Goal: Task Accomplishment & Management: Manage account settings

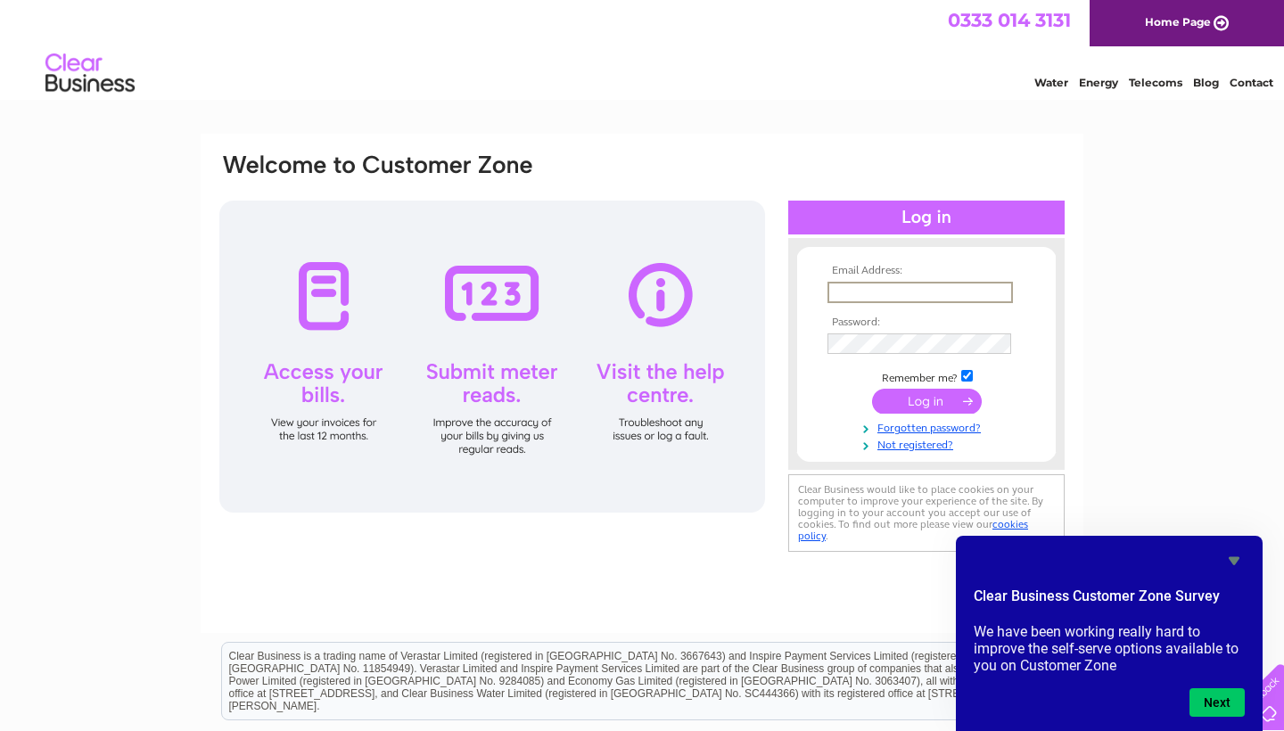
type input "craig@limelights.co.uk"
click at [926, 399] on input "submit" at bounding box center [927, 401] width 110 height 25
click at [894, 397] on input "submit" at bounding box center [927, 401] width 110 height 25
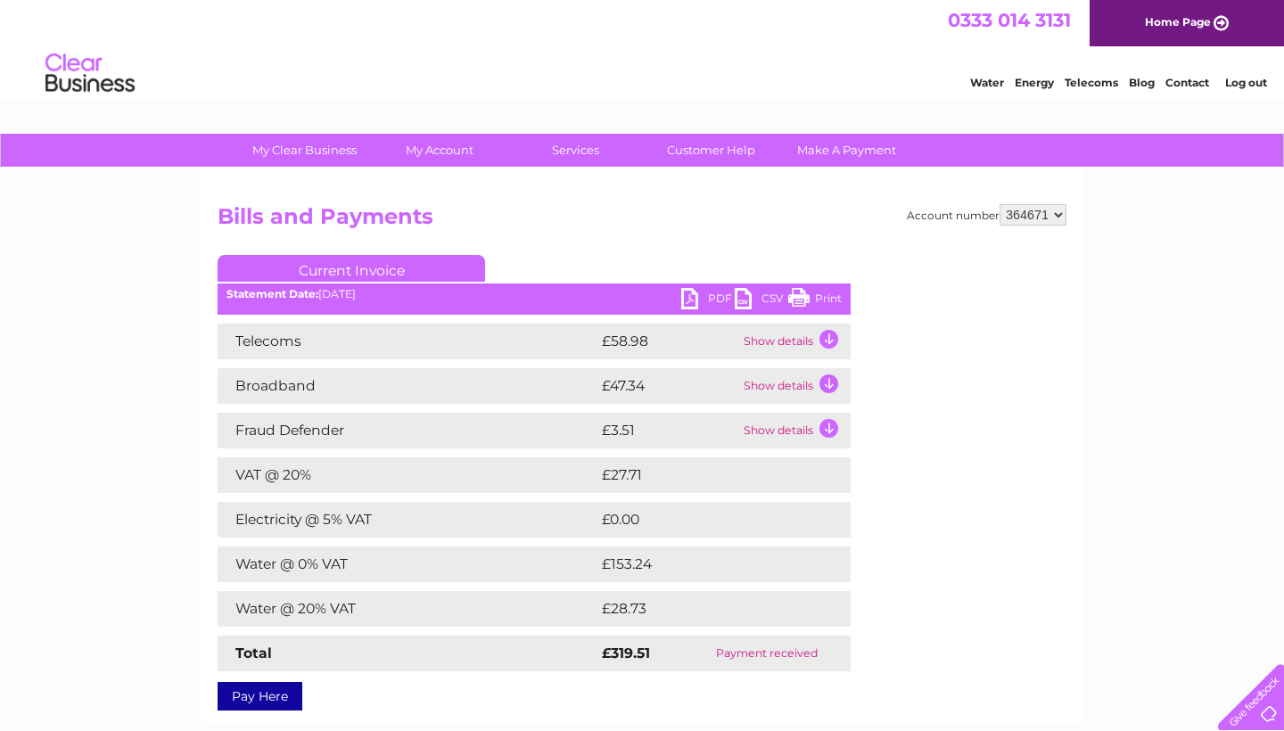
click at [707, 231] on h2 "Bills and Payments" at bounding box center [642, 221] width 849 height 34
click at [703, 300] on link "PDF" at bounding box center [707, 301] width 53 height 26
click at [826, 300] on link "Print" at bounding box center [814, 301] width 53 height 26
click at [821, 342] on td "Show details" at bounding box center [794, 342] width 111 height 36
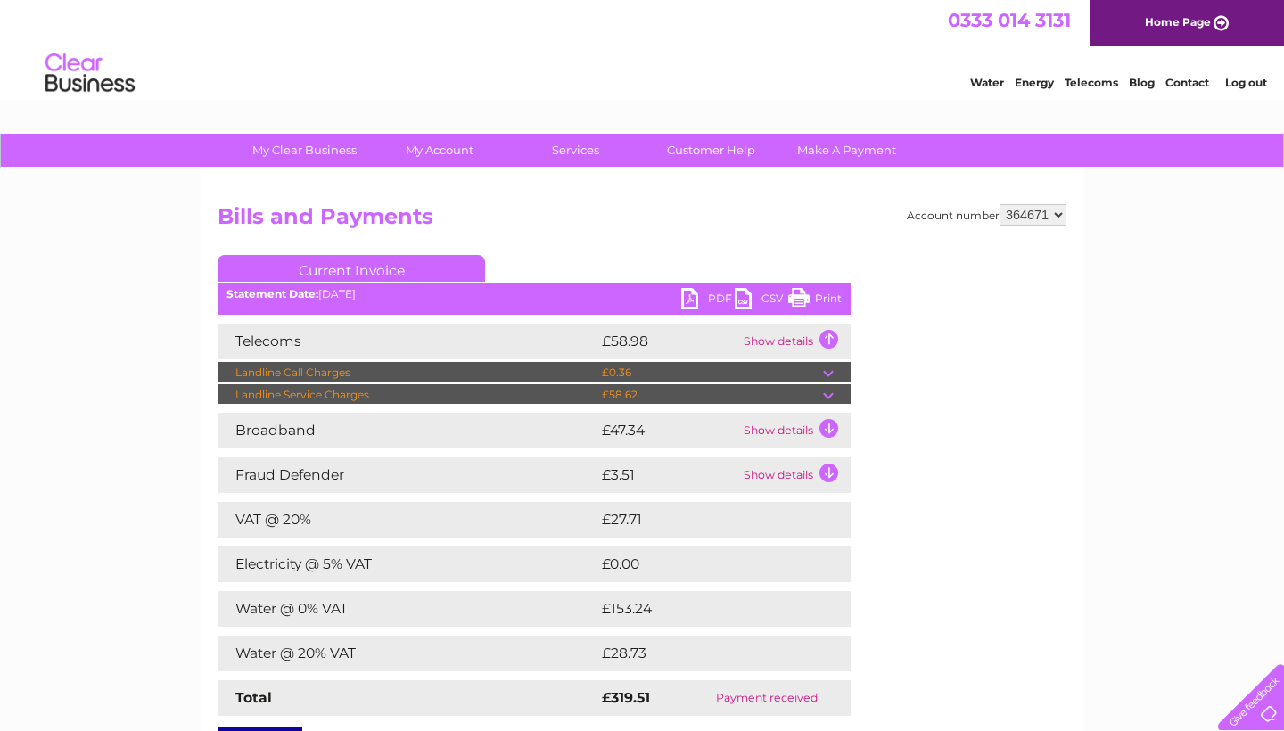
click at [821, 342] on td "Show details" at bounding box center [794, 342] width 111 height 36
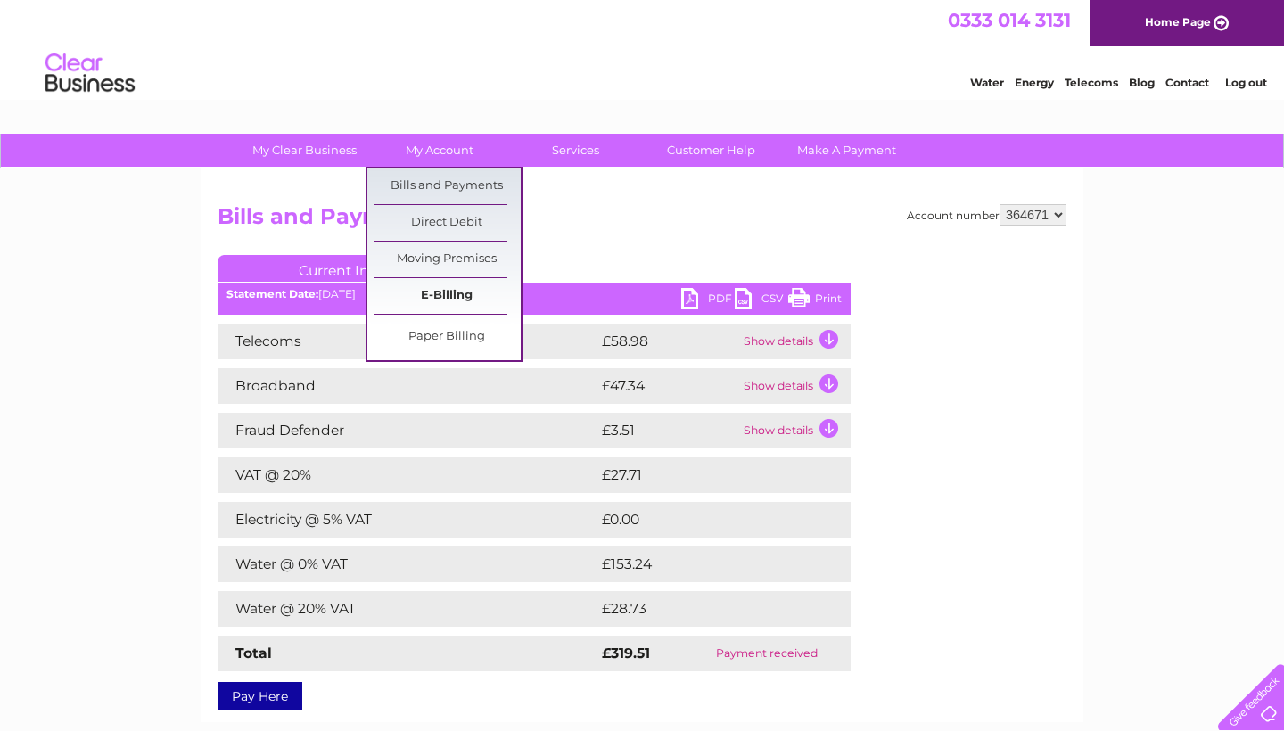
click at [460, 292] on link "E-Billing" at bounding box center [447, 296] width 147 height 36
click at [454, 299] on link "E-Billing" at bounding box center [447, 296] width 147 height 36
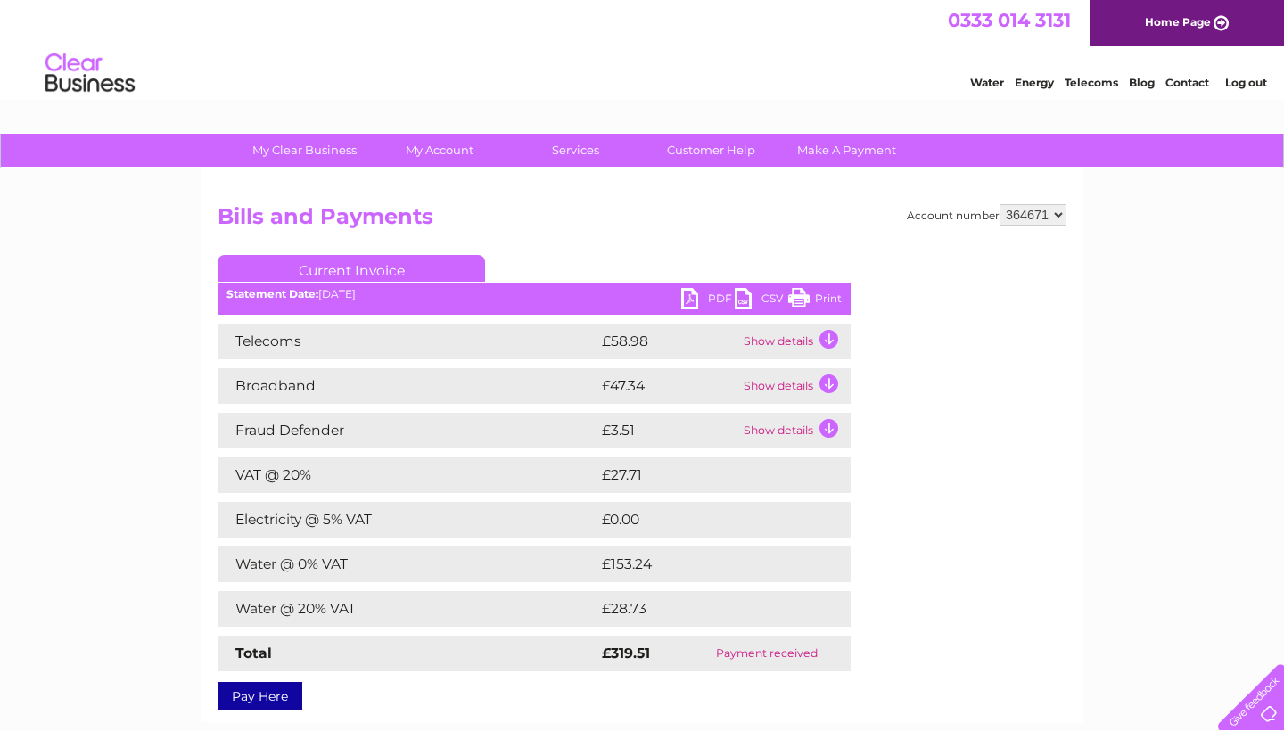
click at [122, 399] on div "My Clear Business Login Details My Details My Preferences Link Account My Accou…" at bounding box center [642, 580] width 1284 height 893
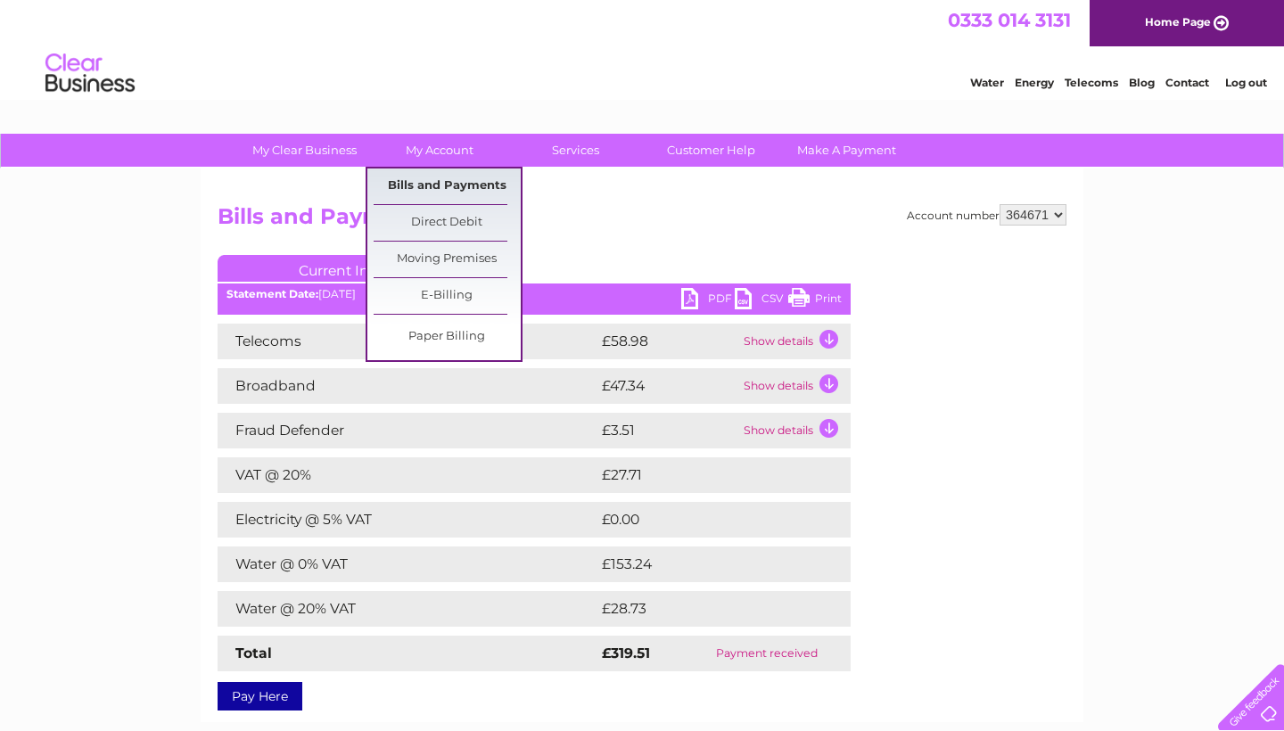
click at [437, 182] on link "Bills and Payments" at bounding box center [447, 187] width 147 height 36
click at [426, 192] on link "Bills and Payments" at bounding box center [447, 187] width 147 height 36
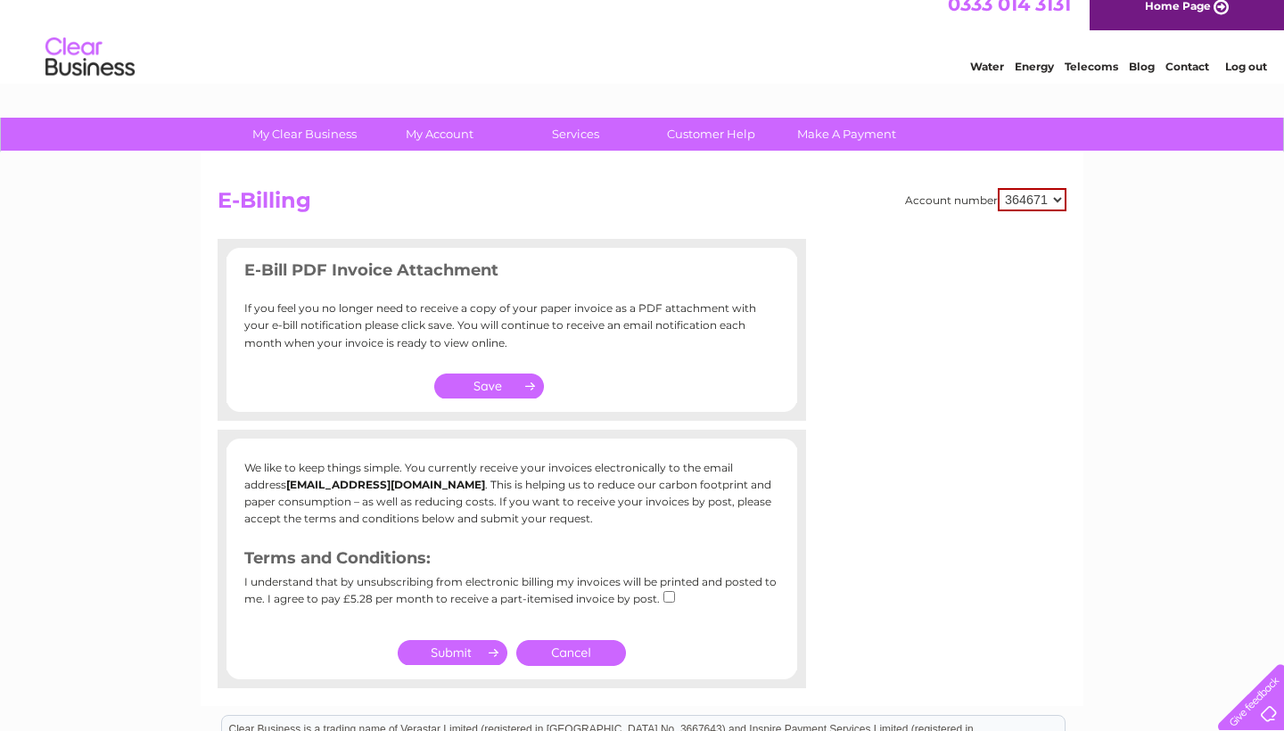
scroll to position [4, 0]
